Goal: Task Accomplishment & Management: Manage account settings

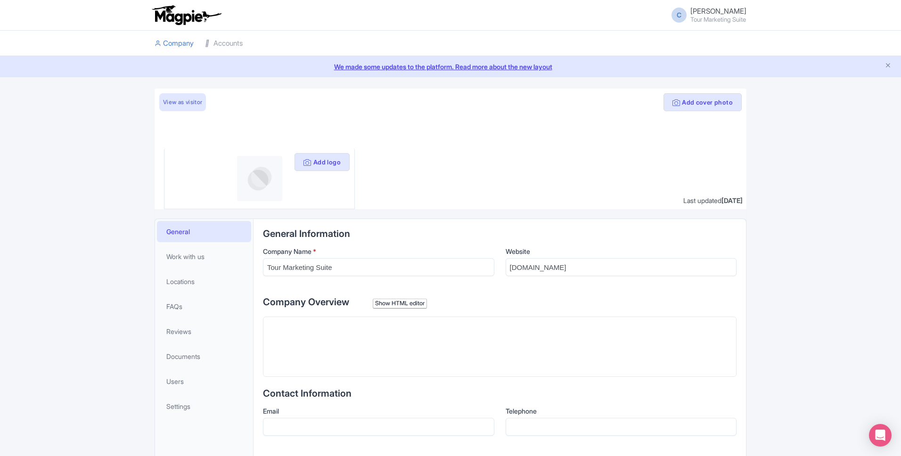
click at [717, 15] on span "Camille Tour Marketing Suite" at bounding box center [718, 15] width 56 height 15
click at [705, 69] on link "Sign out" at bounding box center [700, 68] width 89 height 15
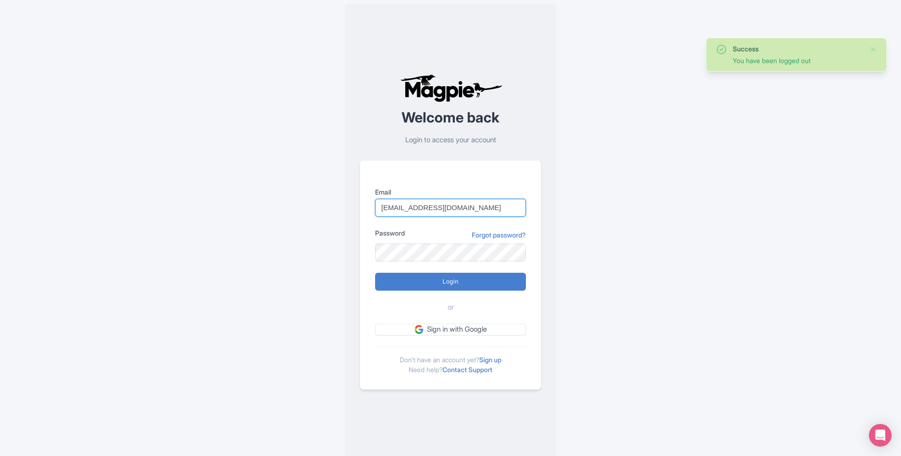
click at [456, 208] on input "[EMAIL_ADDRESS][DOMAIN_NAME]" at bounding box center [450, 208] width 151 height 18
type input "[EMAIL_ADDRESS][DOMAIN_NAME]"
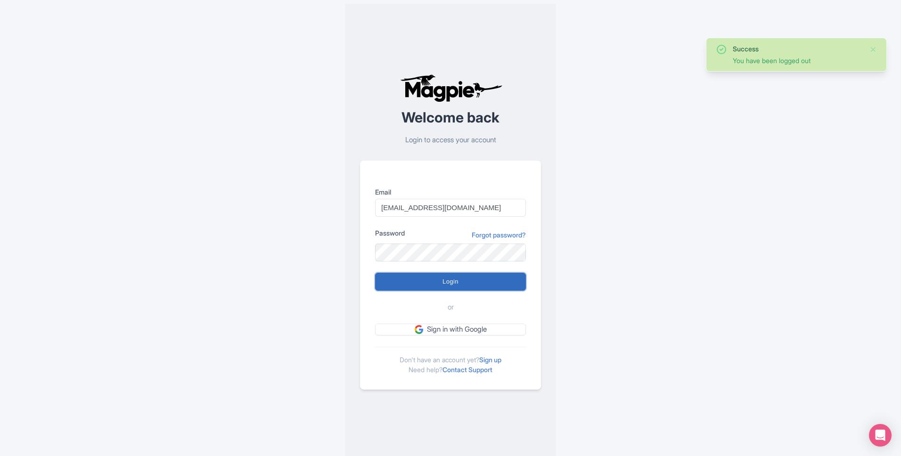
click at [430, 284] on input "Login" at bounding box center [450, 282] width 151 height 18
type input "Logging in..."
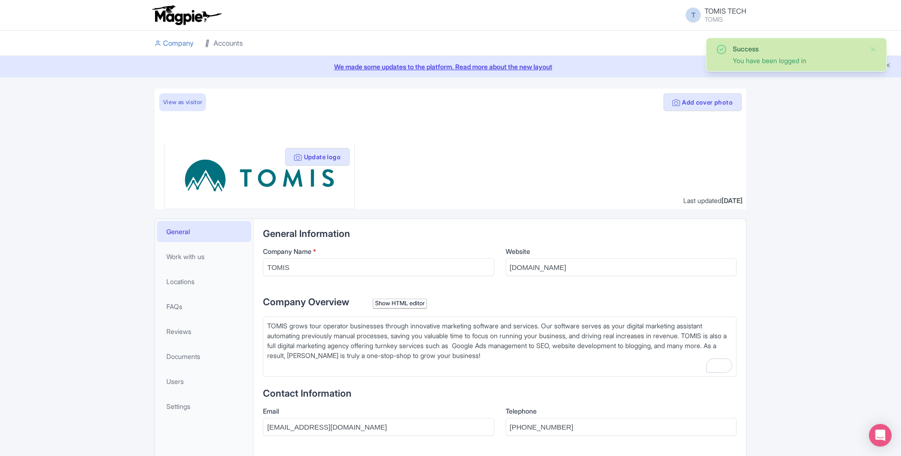
click at [242, 49] on link "Accounts" at bounding box center [224, 44] width 38 height 26
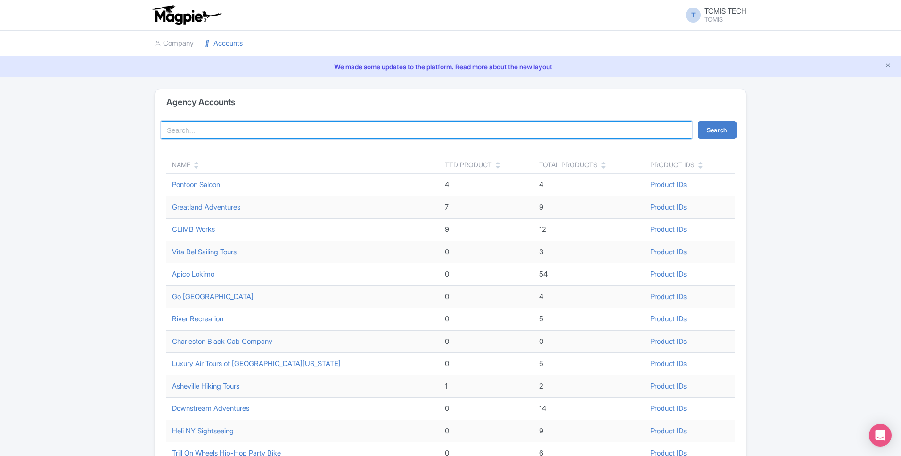
click at [248, 132] on input "search" at bounding box center [426, 130] width 531 height 18
type input "go sail"
click at [698, 121] on button "Search" at bounding box center [717, 130] width 39 height 18
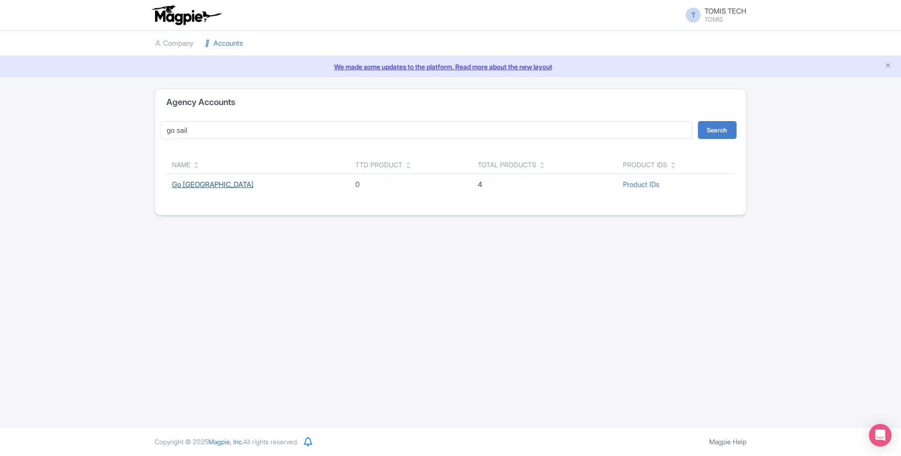
click at [216, 182] on link "Go [GEOGRAPHIC_DATA]" at bounding box center [212, 184] width 81 height 9
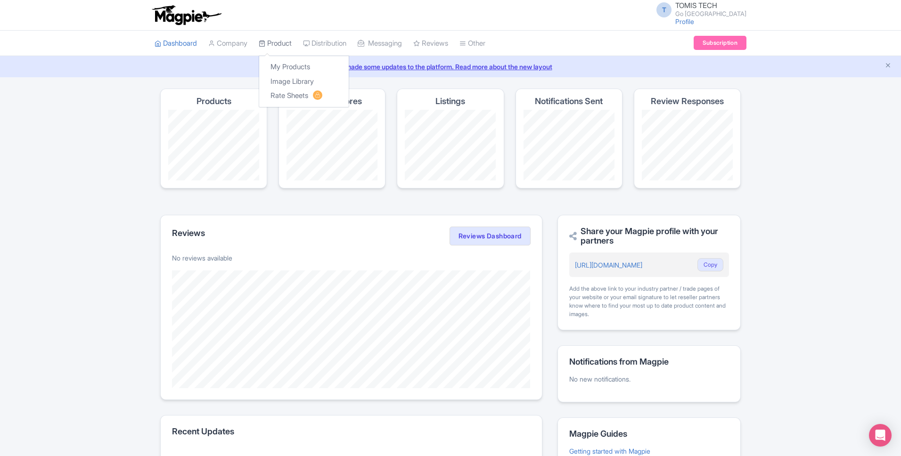
click at [271, 47] on link "Product" at bounding box center [275, 44] width 33 height 26
